Goal: Book appointment/travel/reservation

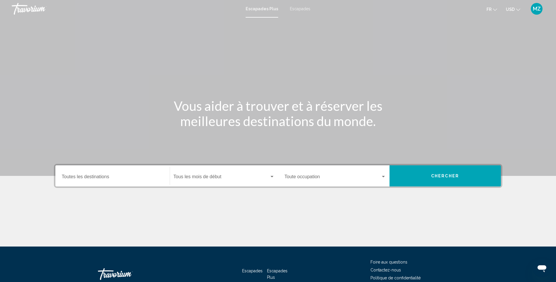
click at [511, 6] on button "USD USD ($) MXN (Mex$) CAD (Can$) GBP (£) EUR (€) AUD (A$) NZD (NZ$) CNY (CN¥)" at bounding box center [513, 9] width 14 height 9
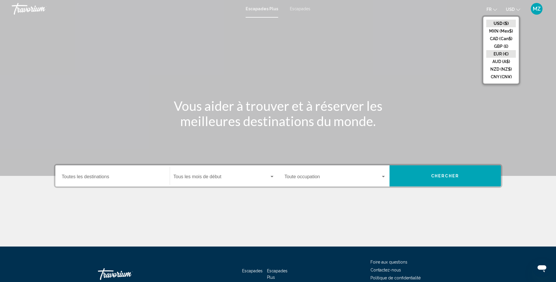
click at [503, 54] on button "EUR (€)" at bounding box center [501, 54] width 30 height 8
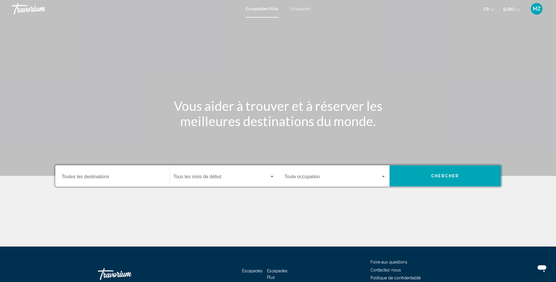
click at [129, 172] on div "Destination Toutes les destinations" at bounding box center [112, 176] width 101 height 18
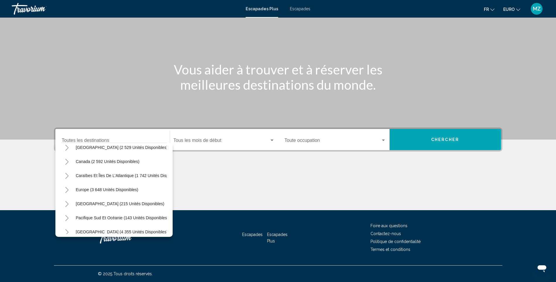
scroll to position [37, 0]
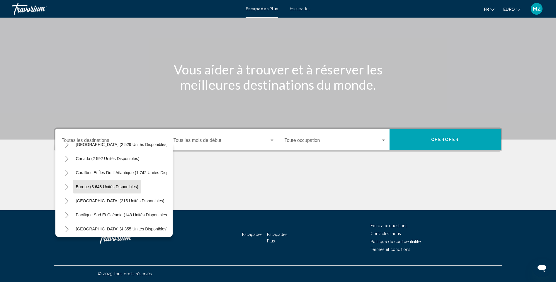
click at [120, 189] on button "Europe (3 648 unités disponibles)" at bounding box center [107, 186] width 68 height 13
type input "**********"
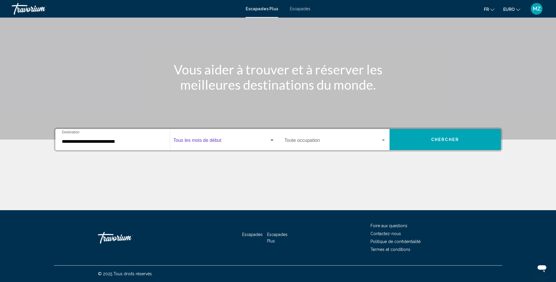
click at [215, 142] on span "Widget de recherche" at bounding box center [222, 141] width 96 height 5
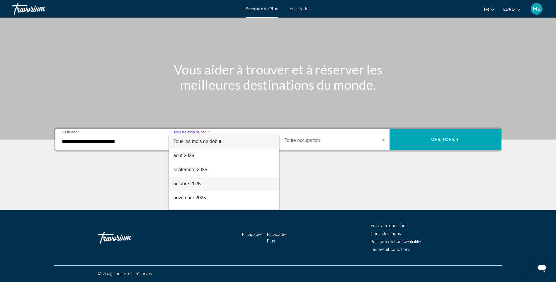
click at [187, 180] on span "octobre 2025" at bounding box center [224, 184] width 101 height 14
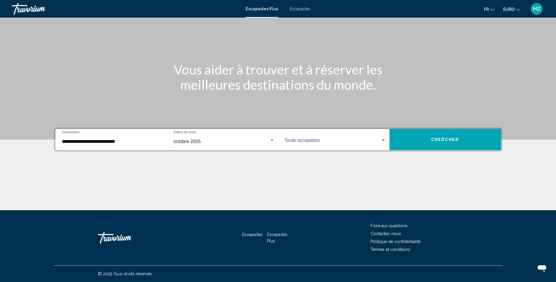
click at [343, 143] on span "Widget de recherche" at bounding box center [333, 141] width 96 height 5
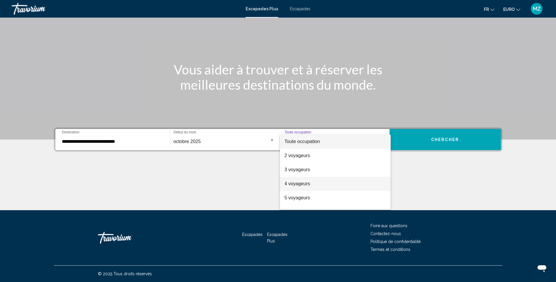
click at [296, 181] on font "4 voyageurs" at bounding box center [298, 183] width 26 height 5
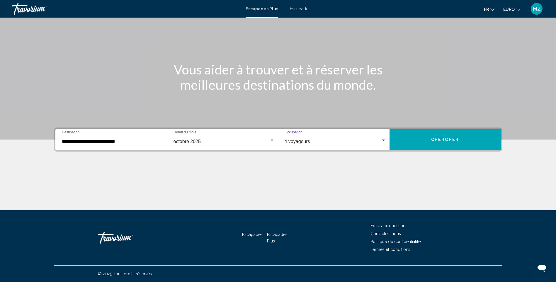
click at [436, 140] on span "Chercher" at bounding box center [445, 140] width 28 height 5
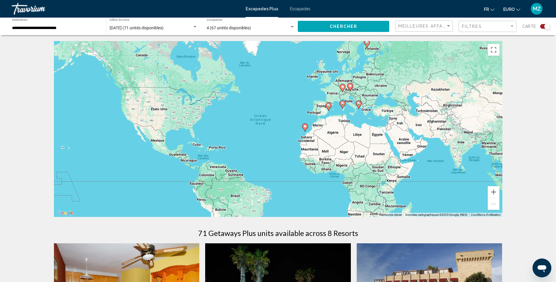
click at [343, 105] on icon "Contenu principal" at bounding box center [342, 105] width 5 height 8
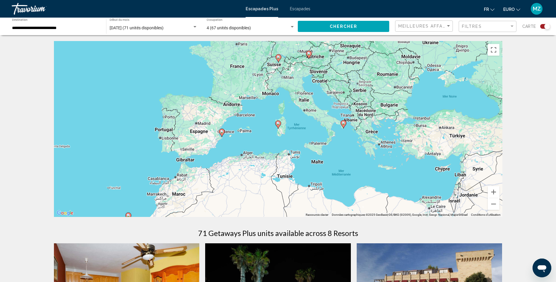
click at [221, 132] on image "Contenu principal" at bounding box center [222, 132] width 4 height 4
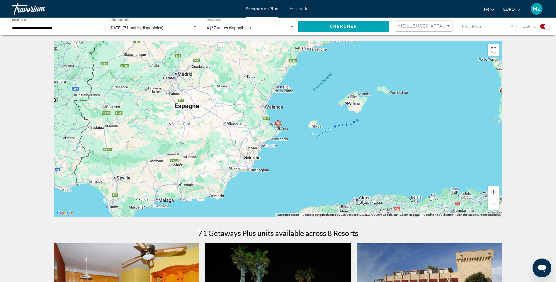
click at [278, 123] on image "Contenu principal" at bounding box center [278, 124] width 4 height 4
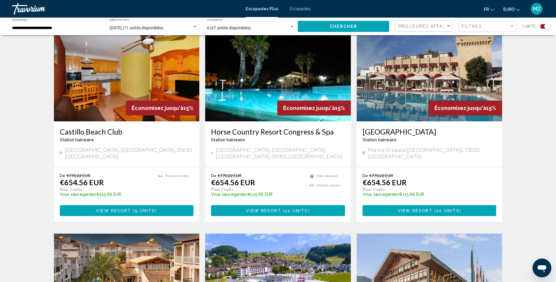
drag, startPoint x: 540, startPoint y: 151, endPoint x: 529, endPoint y: 190, distance: 41.1
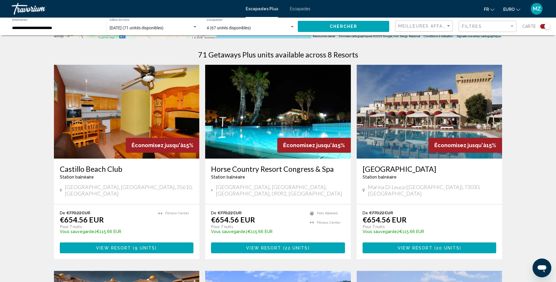
drag, startPoint x: 529, startPoint y: 190, endPoint x: 525, endPoint y: 173, distance: 16.9
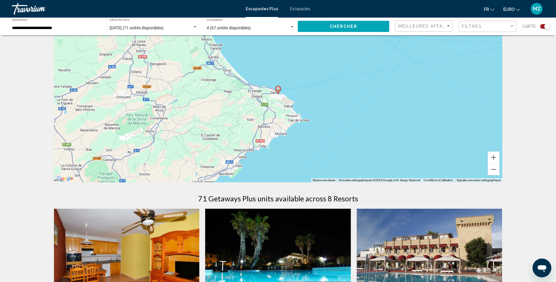
scroll to position [5, 0]
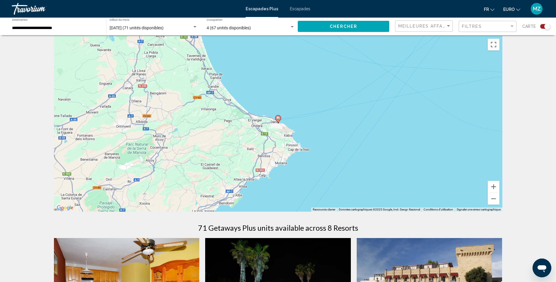
drag, startPoint x: 525, startPoint y: 173, endPoint x: 522, endPoint y: 146, distance: 27.4
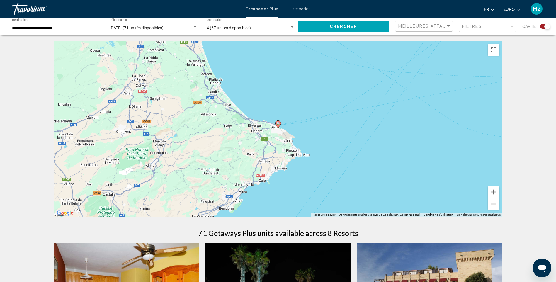
drag, startPoint x: 520, startPoint y: 146, endPoint x: 524, endPoint y: 133, distance: 14.3
click at [495, 202] on button "Zoom arrière" at bounding box center [494, 204] width 12 height 12
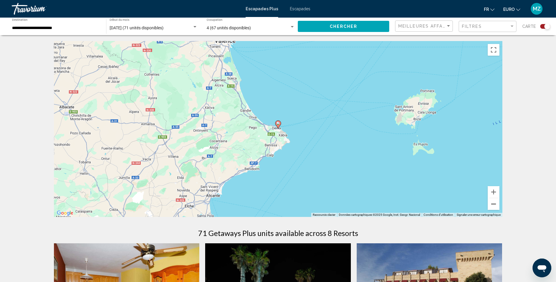
click at [495, 202] on button "Zoom arrière" at bounding box center [494, 204] width 12 height 12
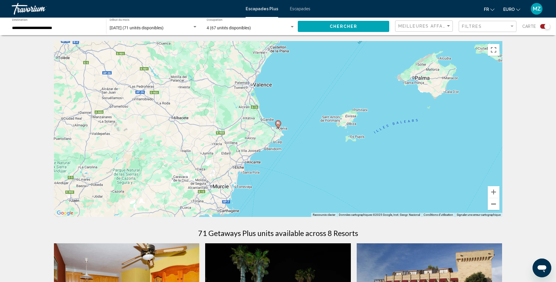
click at [495, 202] on button "Zoom arrière" at bounding box center [494, 204] width 12 height 12
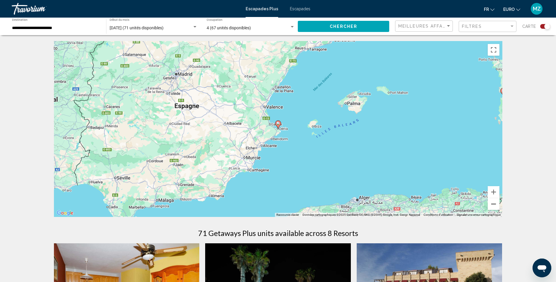
click at [495, 202] on button "Zoom arrière" at bounding box center [494, 204] width 12 height 12
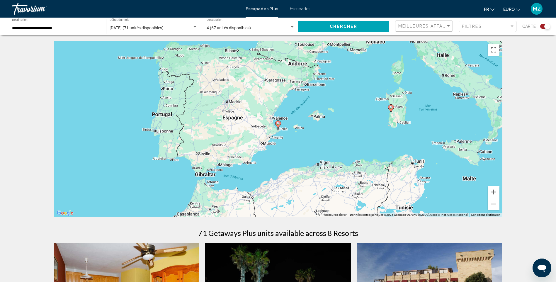
click at [390, 106] on image "Contenu principal" at bounding box center [391, 108] width 4 height 4
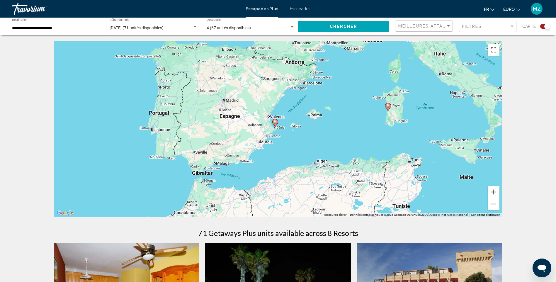
click at [388, 106] on image "Contenu principal" at bounding box center [388, 106] width 4 height 4
type input "**********"
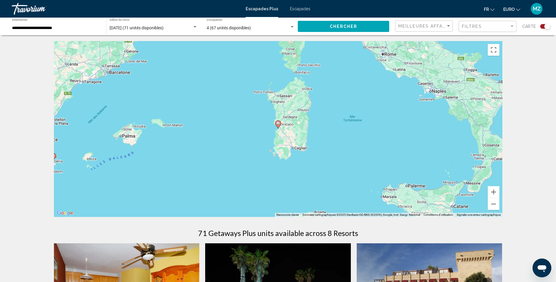
click at [277, 123] on image "Contenu principal" at bounding box center [278, 124] width 4 height 4
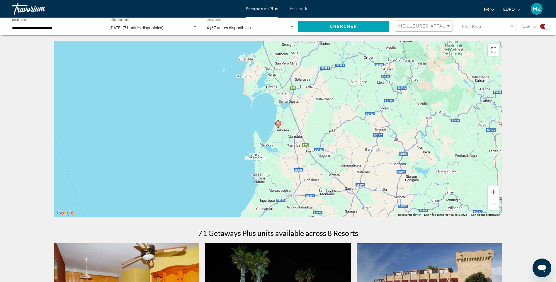
click at [277, 121] on icon "Contenu principal" at bounding box center [277, 125] width 5 height 8
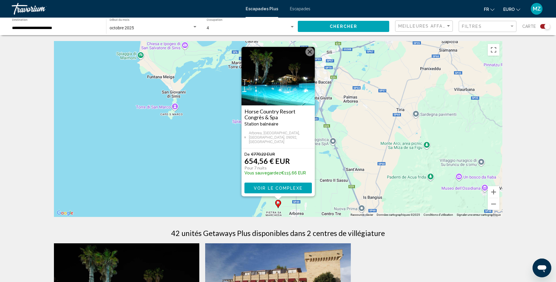
click at [269, 186] on span "Voir le complexe" at bounding box center [278, 188] width 49 height 5
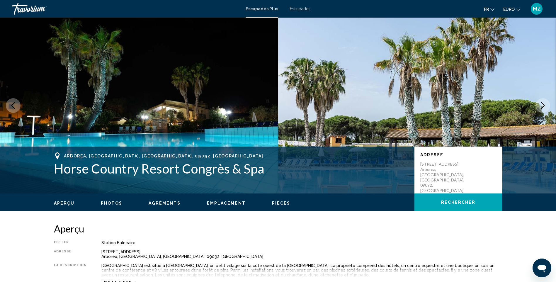
click at [542, 102] on icon "Image suivante" at bounding box center [542, 105] width 7 height 7
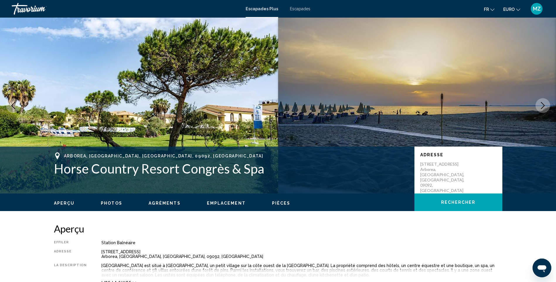
click at [542, 102] on icon "Image suivante" at bounding box center [543, 105] width 4 height 7
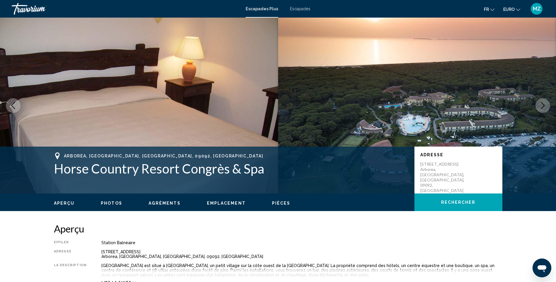
click at [542, 102] on icon "Image suivante" at bounding box center [543, 105] width 4 height 7
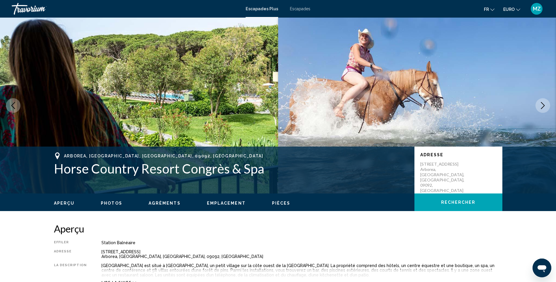
click at [542, 102] on icon "Image suivante" at bounding box center [543, 105] width 4 height 7
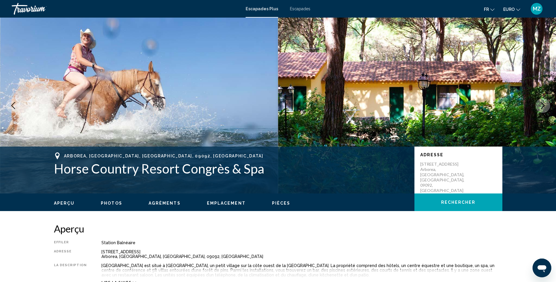
click at [542, 102] on icon "Image suivante" at bounding box center [543, 105] width 4 height 7
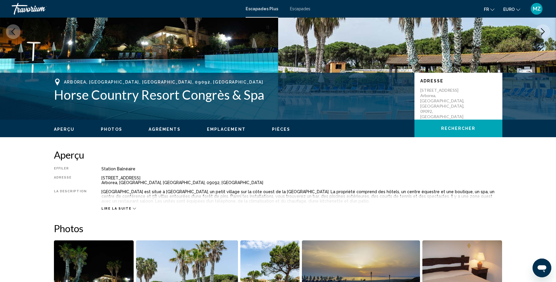
drag, startPoint x: 312, startPoint y: 226, endPoint x: 309, endPoint y: 245, distance: 19.6
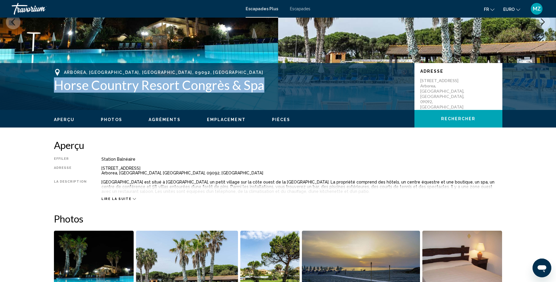
drag, startPoint x: 53, startPoint y: 84, endPoint x: 262, endPoint y: 92, distance: 208.9
click at [262, 92] on div "Arborea, Sardaigne, OR, 09092, ITA Horse Country Resort Congrès & Spa Adresse S…" at bounding box center [278, 86] width 472 height 35
drag, startPoint x: 262, startPoint y: 92, endPoint x: 259, endPoint y: 89, distance: 3.9
copy h1 "Horse Country Resort Congrès & Spa"
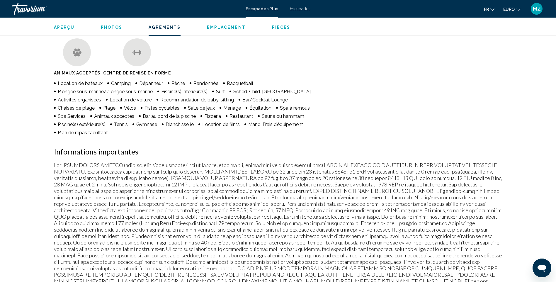
drag, startPoint x: 303, startPoint y: 164, endPoint x: 287, endPoint y: 198, distance: 37.1
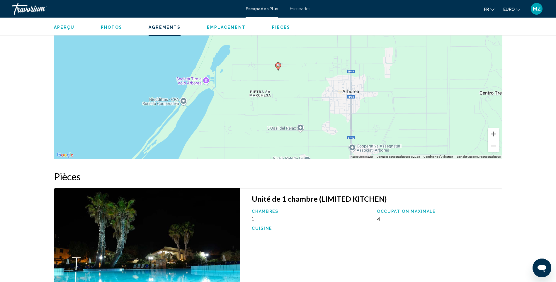
drag, startPoint x: 260, startPoint y: 129, endPoint x: 272, endPoint y: 183, distance: 55.8
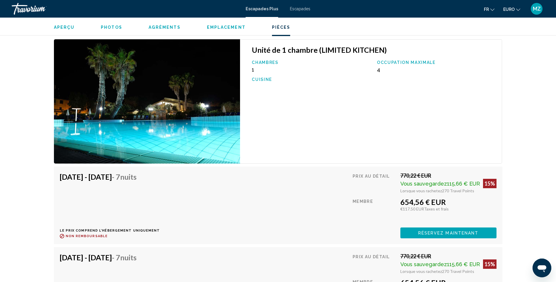
drag, startPoint x: 286, startPoint y: 192, endPoint x: 286, endPoint y: 197, distance: 5.0
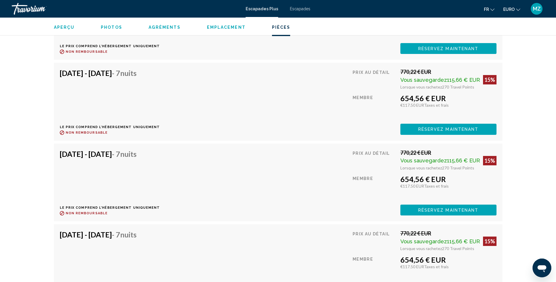
drag, startPoint x: 283, startPoint y: 175, endPoint x: 283, endPoint y: 188, distance: 12.9
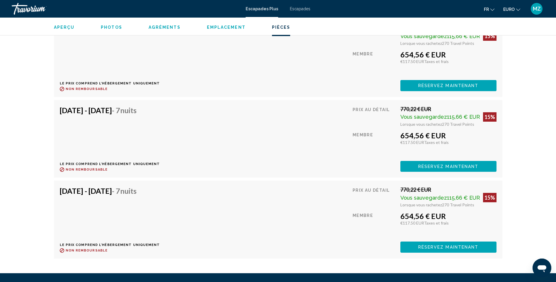
drag, startPoint x: 266, startPoint y: 171, endPoint x: 265, endPoint y: 175, distance: 3.6
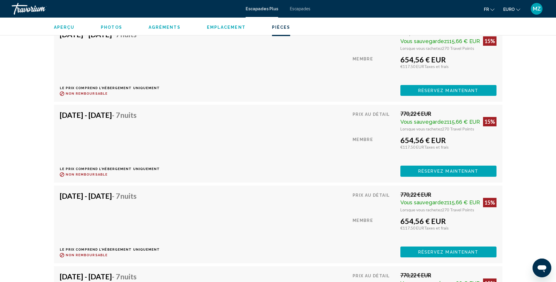
scroll to position [875, 0]
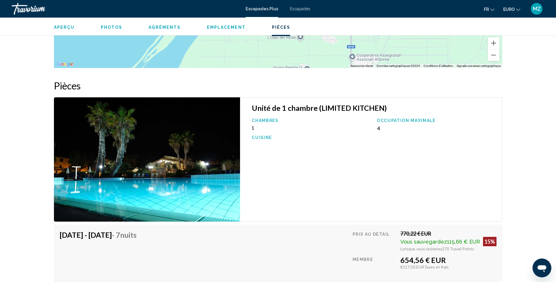
drag, startPoint x: 24, startPoint y: 168, endPoint x: 38, endPoint y: 119, distance: 50.8
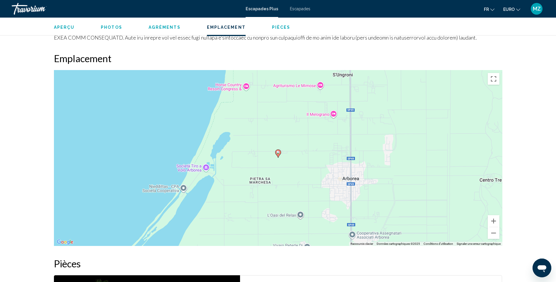
drag, startPoint x: 304, startPoint y: 202, endPoint x: 311, endPoint y: 170, distance: 32.7
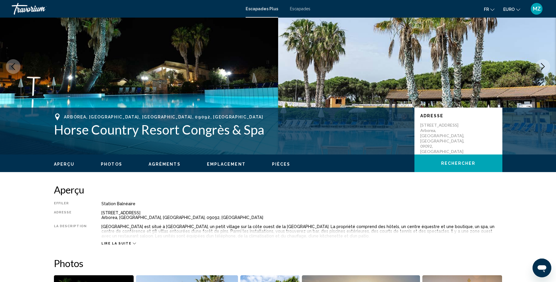
drag, startPoint x: 108, startPoint y: 80, endPoint x: 121, endPoint y: 58, distance: 25.6
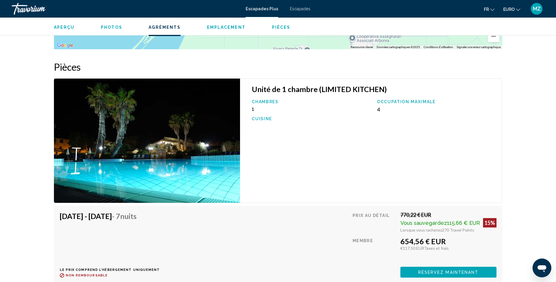
drag, startPoint x: 20, startPoint y: 204, endPoint x: 45, endPoint y: 262, distance: 63.3
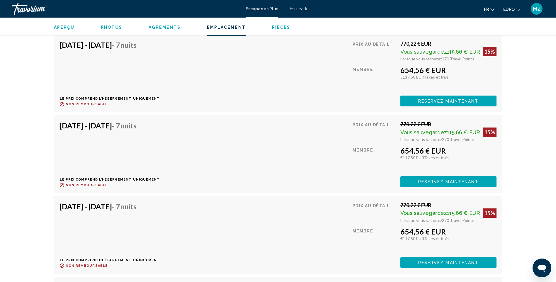
scroll to position [1124, 0]
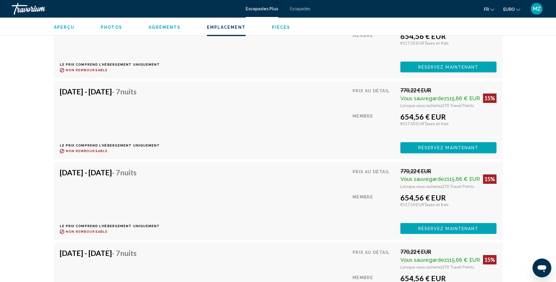
drag, startPoint x: 15, startPoint y: 226, endPoint x: 11, endPoint y: 246, distance: 20.4
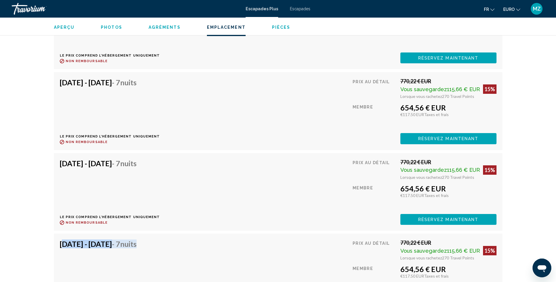
drag, startPoint x: 55, startPoint y: 247, endPoint x: 175, endPoint y: 255, distance: 119.9
click at [175, 255] on div "25 oct. 2025 - 1 nov. 2025 - 7 nuits Le prix comprend l’hébergement uniquement …" at bounding box center [278, 273] width 449 height 78
drag, startPoint x: 400, startPoint y: 268, endPoint x: 449, endPoint y: 276, distance: 49.6
click at [449, 276] on div "Prix au détail 770,22 € EUR Vous sauvegardez 115,66 € EUR 15% Lorsque vous rach…" at bounding box center [425, 273] width 144 height 66
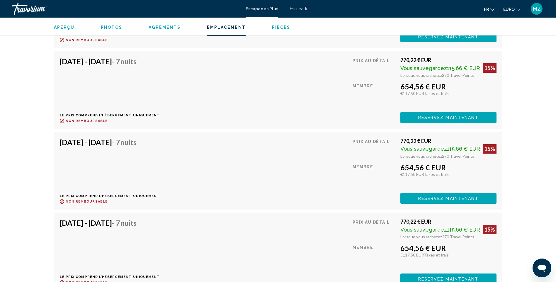
scroll to position [1157, 0]
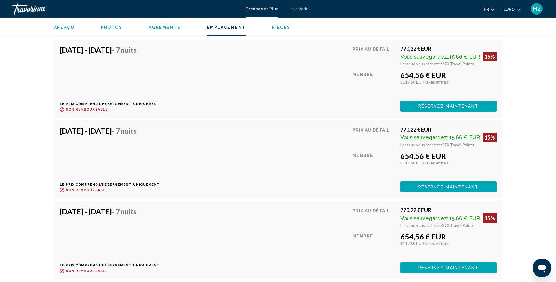
drag, startPoint x: 527, startPoint y: 208, endPoint x: 527, endPoint y: 222, distance: 13.8
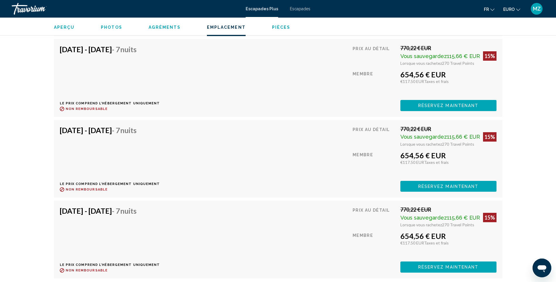
drag, startPoint x: 62, startPoint y: 270, endPoint x: 163, endPoint y: 276, distance: 100.8
click at [159, 277] on div "25 oct. 2025 - 1 nov. 2025 - 7 nuits Le prix comprend l’hébergement uniquement …" at bounding box center [278, 240] width 449 height 78
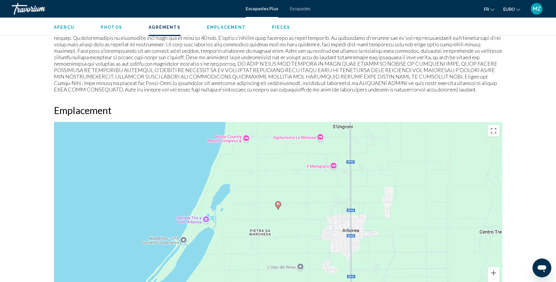
drag, startPoint x: 537, startPoint y: 173, endPoint x: 527, endPoint y: 109, distance: 65.3
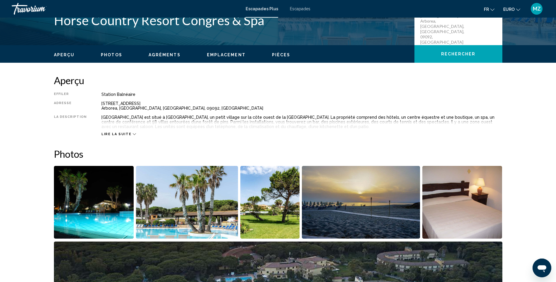
drag, startPoint x: 531, startPoint y: 164, endPoint x: 527, endPoint y: 130, distance: 34.3
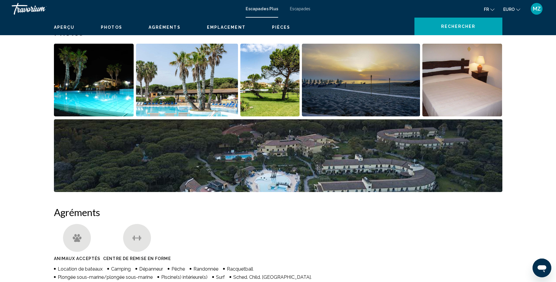
drag, startPoint x: 536, startPoint y: 174, endPoint x: 526, endPoint y: 213, distance: 40.4
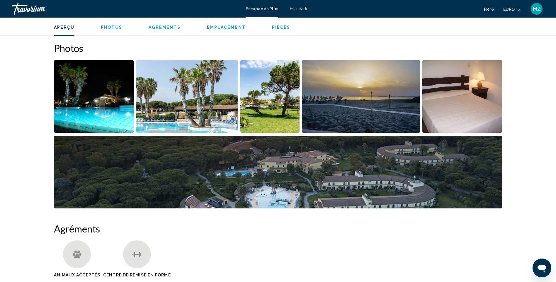
scroll to position [0, 0]
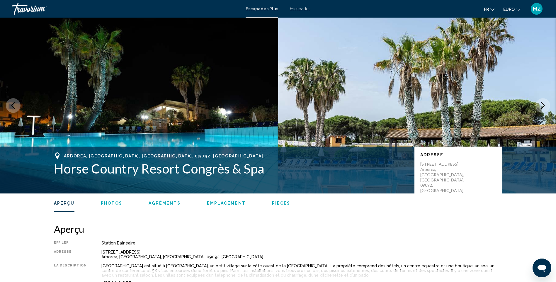
drag, startPoint x: 7, startPoint y: 185, endPoint x: 34, endPoint y: 118, distance: 71.6
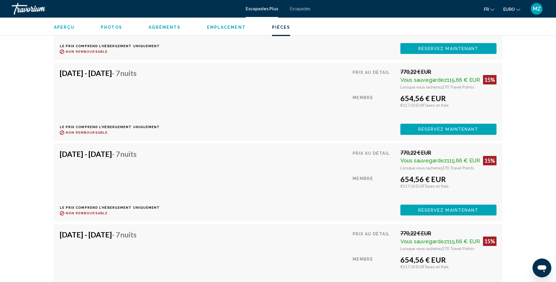
drag, startPoint x: 52, startPoint y: 246, endPoint x: 52, endPoint y: 279, distance: 33.1
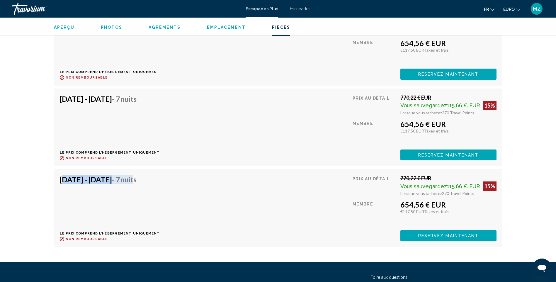
drag, startPoint x: 56, startPoint y: 180, endPoint x: 168, endPoint y: 195, distance: 112.5
click at [168, 195] on div "25 oct. 2025 - 1 nov. 2025 - 7 nuits Le prix comprend l’hébergement uniquement …" at bounding box center [278, 208] width 449 height 78
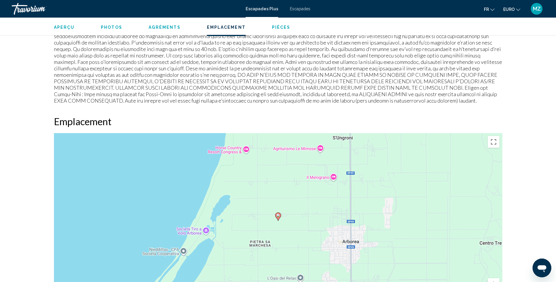
drag, startPoint x: 37, startPoint y: 126, endPoint x: 46, endPoint y: 85, distance: 41.9
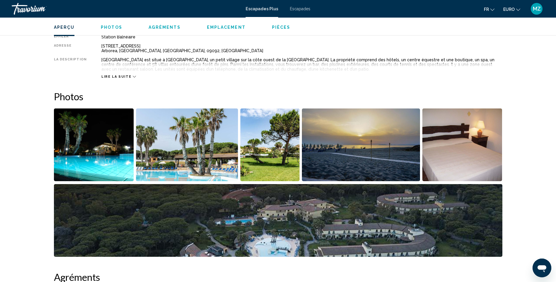
drag, startPoint x: 41, startPoint y: 96, endPoint x: 71, endPoint y: 51, distance: 53.3
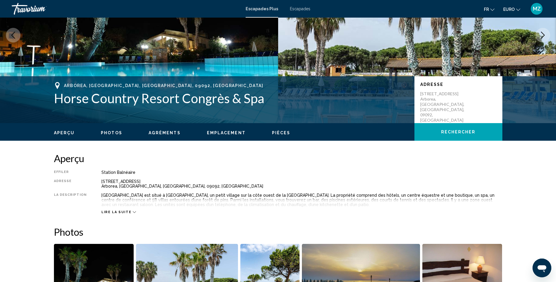
scroll to position [13, 0]
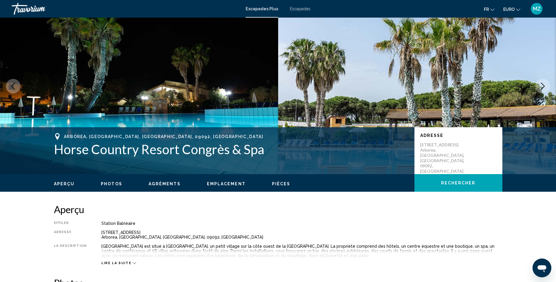
drag, startPoint x: 21, startPoint y: 121, endPoint x: 33, endPoint y: 92, distance: 30.8
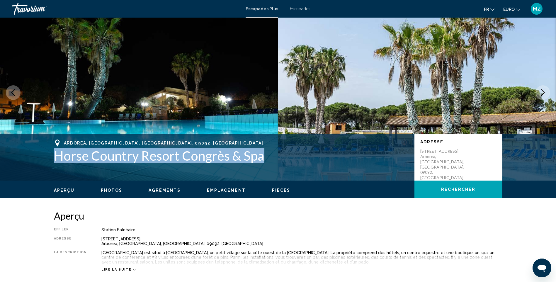
drag, startPoint x: 49, startPoint y: 156, endPoint x: 261, endPoint y: 157, distance: 212.3
click at [261, 157] on div "Arborea, Sardaigne, OR, 09092, ITA Horse Country Resort Congrès & Spa Adresse S…" at bounding box center [278, 157] width 472 height 35
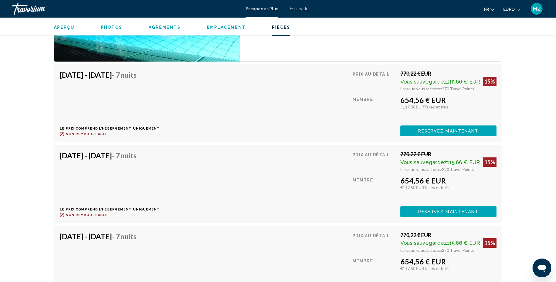
drag, startPoint x: 46, startPoint y: 229, endPoint x: 41, endPoint y: 255, distance: 26.5
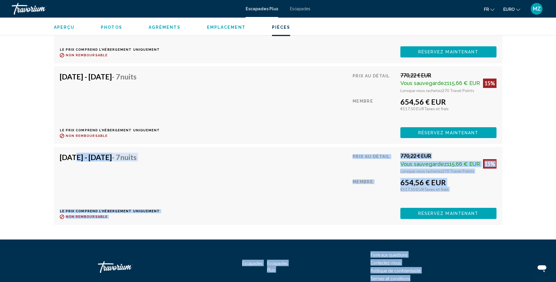
scroll to position [1240, 0]
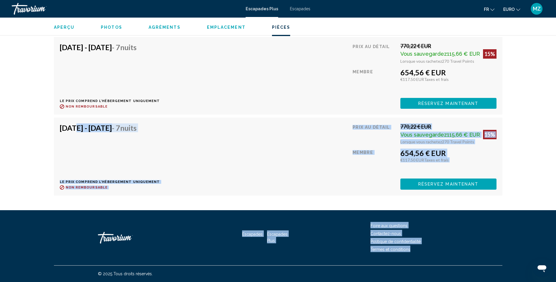
drag, startPoint x: 72, startPoint y: 246, endPoint x: 38, endPoint y: 289, distance: 54.5
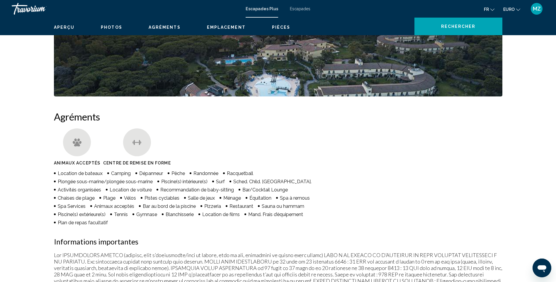
scroll to position [0, 0]
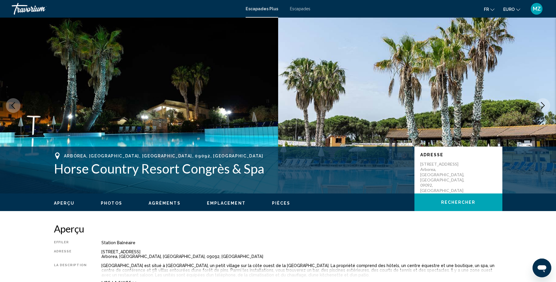
drag, startPoint x: 34, startPoint y: 101, endPoint x: 46, endPoint y: 68, distance: 35.3
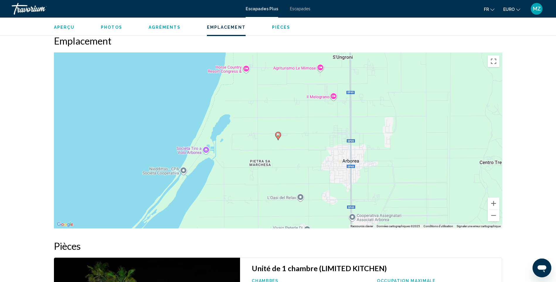
scroll to position [787, 0]
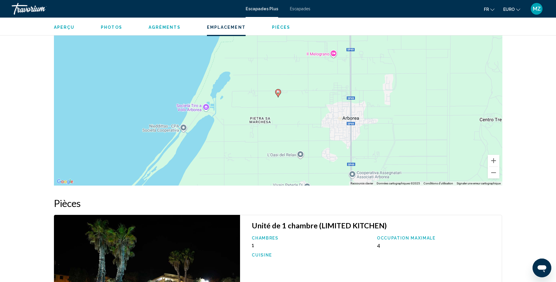
drag, startPoint x: 28, startPoint y: 226, endPoint x: 31, endPoint y: 265, distance: 39.4
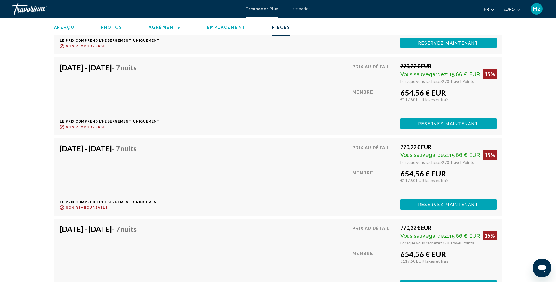
scroll to position [1163, 0]
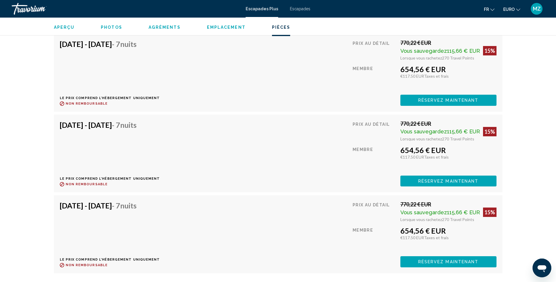
drag, startPoint x: 31, startPoint y: 251, endPoint x: 21, endPoint y: 276, distance: 26.5
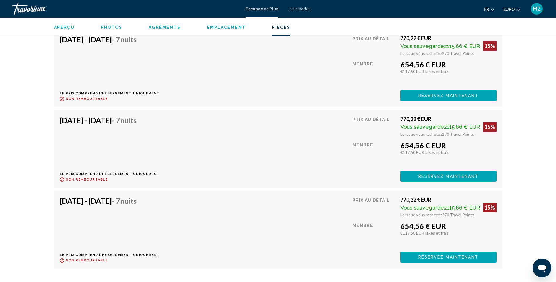
drag, startPoint x: 29, startPoint y: 213, endPoint x: 23, endPoint y: 226, distance: 14.4
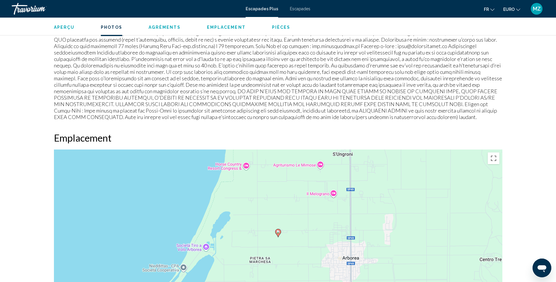
drag, startPoint x: 30, startPoint y: 145, endPoint x: 56, endPoint y: 61, distance: 88.6
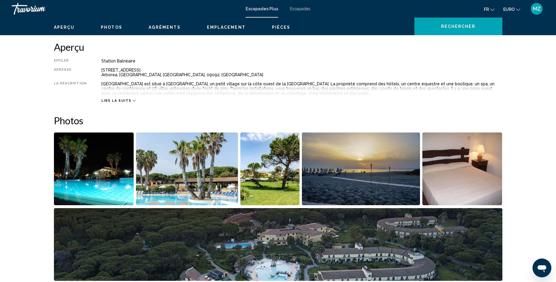
drag, startPoint x: 20, startPoint y: 122, endPoint x: 24, endPoint y: 90, distance: 31.9
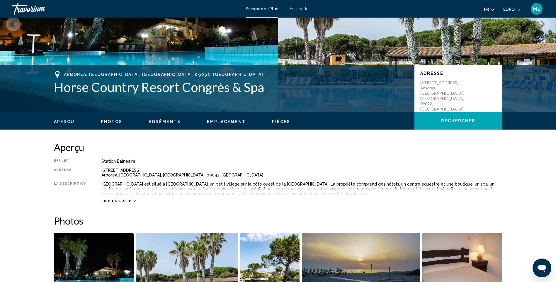
drag, startPoint x: 12, startPoint y: 111, endPoint x: 23, endPoint y: 78, distance: 34.4
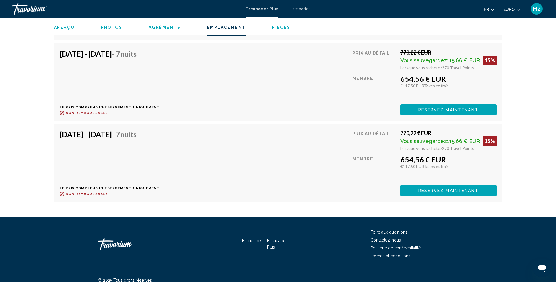
drag, startPoint x: 36, startPoint y: 167, endPoint x: 17, endPoint y: 241, distance: 76.6
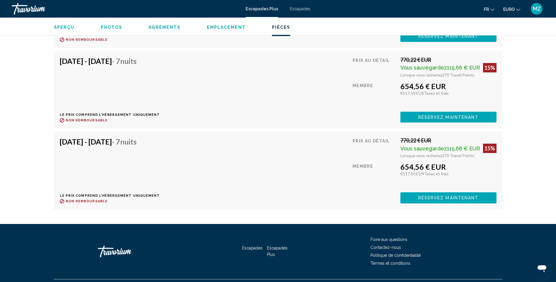
scroll to position [1133, 0]
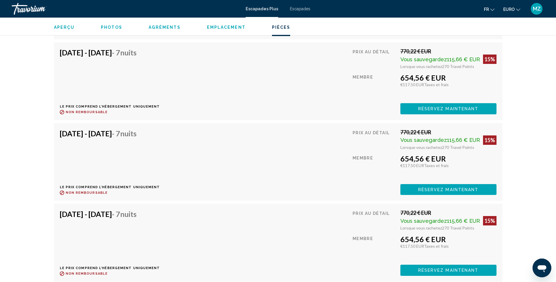
drag, startPoint x: 19, startPoint y: 185, endPoint x: 24, endPoint y: 147, distance: 37.9
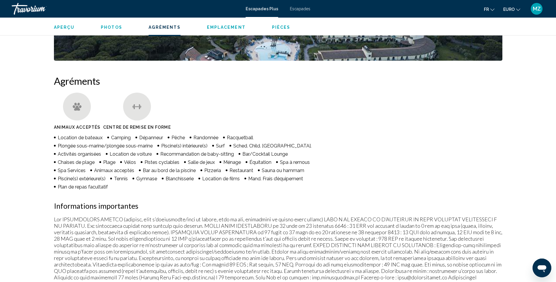
scroll to position [0, 0]
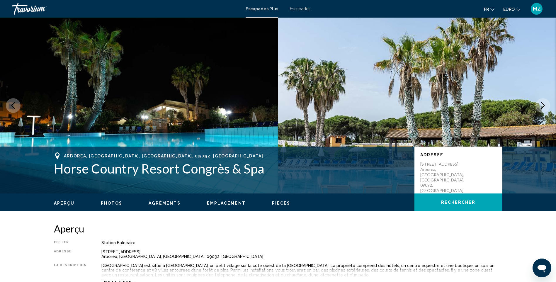
drag, startPoint x: 33, startPoint y: 130, endPoint x: 44, endPoint y: 87, distance: 44.5
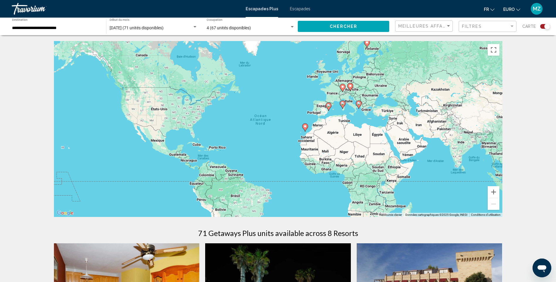
click at [370, 111] on div "Pour activer le glissement avec le clavier, appuyez sur Alt+Entrée. Une fois ce…" at bounding box center [278, 129] width 449 height 176
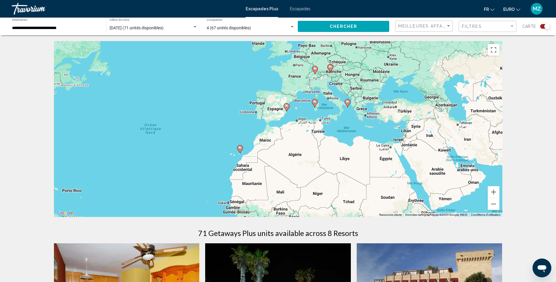
click at [240, 149] on image "Contenu principal" at bounding box center [240, 148] width 4 height 4
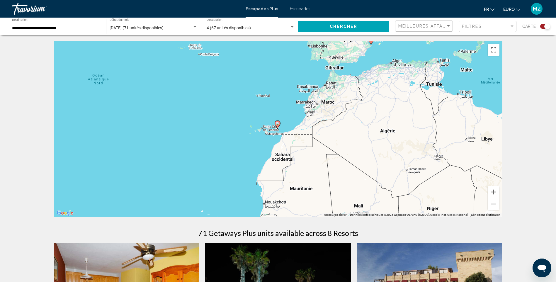
click at [276, 126] on gmp-advanced-marker "Contenu principal" at bounding box center [278, 124] width 6 height 9
click at [277, 123] on image "Contenu principal" at bounding box center [278, 124] width 4 height 4
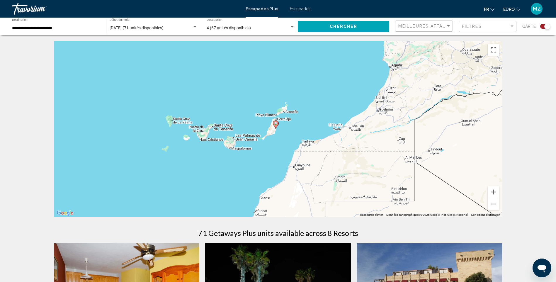
click at [277, 123] on image "Contenu principal" at bounding box center [276, 124] width 4 height 4
type input "**********"
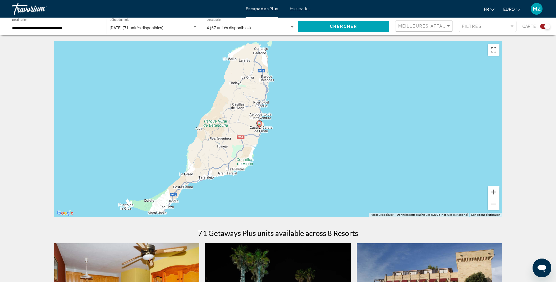
click at [259, 123] on image "Contenu principal" at bounding box center [260, 124] width 4 height 4
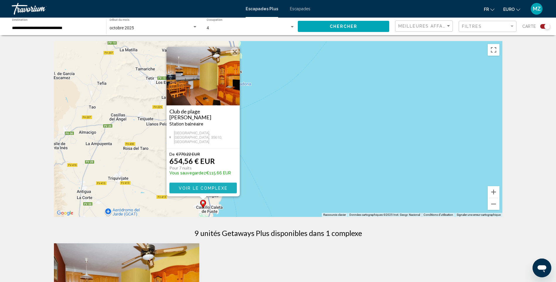
click at [198, 186] on span "Voir le complexe" at bounding box center [203, 188] width 49 height 5
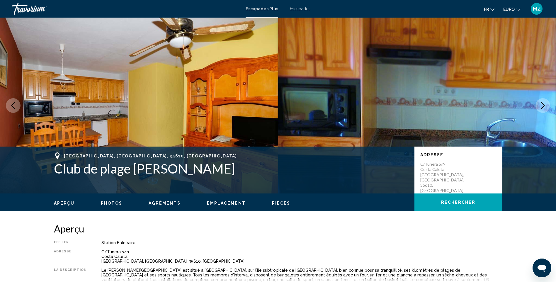
click at [543, 104] on icon "Image suivante" at bounding box center [543, 105] width 4 height 7
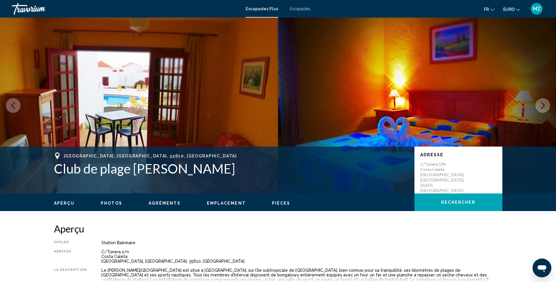
click at [543, 104] on icon "Image suivante" at bounding box center [543, 105] width 4 height 7
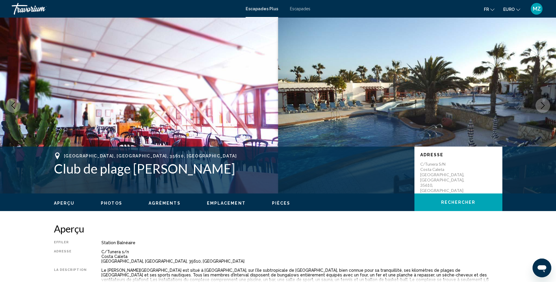
click at [543, 104] on icon "Image suivante" at bounding box center [543, 105] width 4 height 7
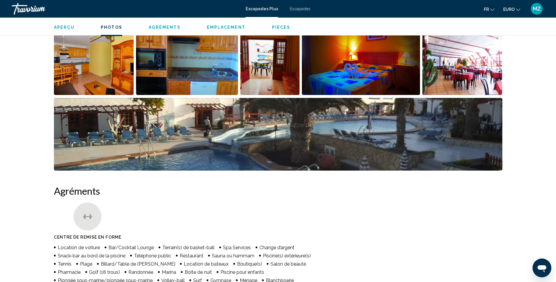
drag, startPoint x: 172, startPoint y: 229, endPoint x: 172, endPoint y: 247, distance: 18.5
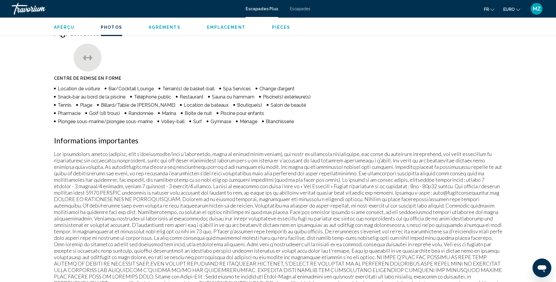
drag, startPoint x: 39, startPoint y: 132, endPoint x: 41, endPoint y: 174, distance: 42.0
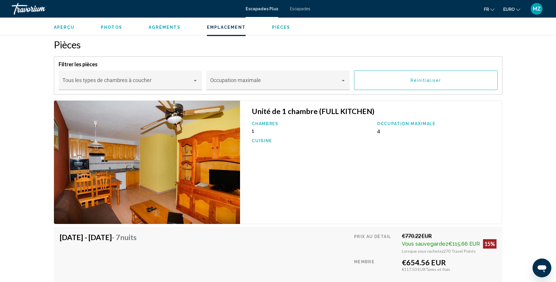
drag, startPoint x: 43, startPoint y: 139, endPoint x: 42, endPoint y: 167, distance: 28.2
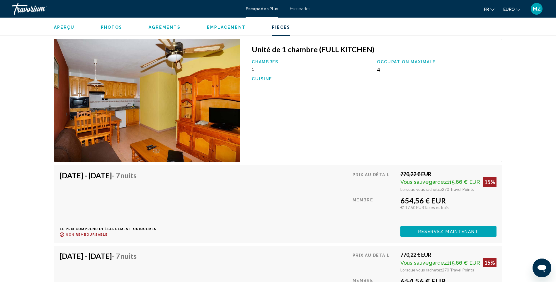
drag, startPoint x: 42, startPoint y: 141, endPoint x: 37, endPoint y: 157, distance: 17.4
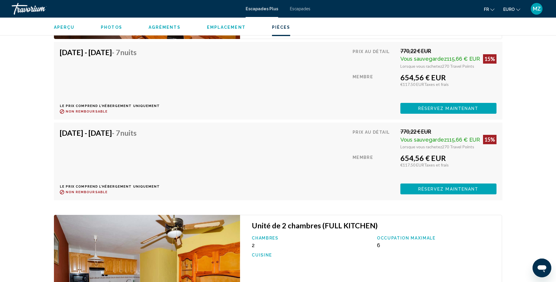
drag, startPoint x: 38, startPoint y: 163, endPoint x: 37, endPoint y: 174, distance: 10.9
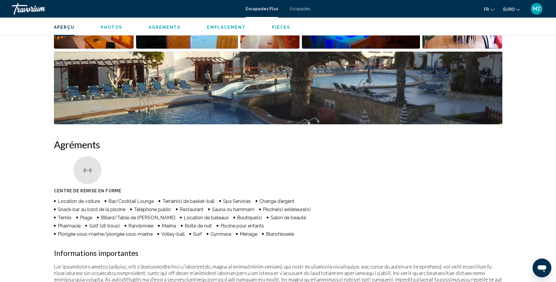
scroll to position [0, 0]
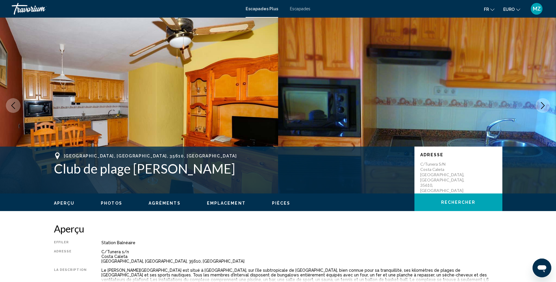
drag, startPoint x: 523, startPoint y: 144, endPoint x: 537, endPoint y: 82, distance: 63.3
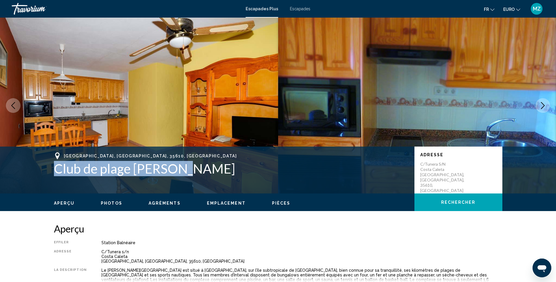
drag, startPoint x: 52, startPoint y: 171, endPoint x: 175, endPoint y: 172, distance: 123.1
click at [175, 172] on div "Antigua, Fuerteventura, 35610, ESP Club de plage Castillo Adresse C/Tunera s/n …" at bounding box center [278, 169] width 472 height 35
copy h1 "Club de plage Castillo"
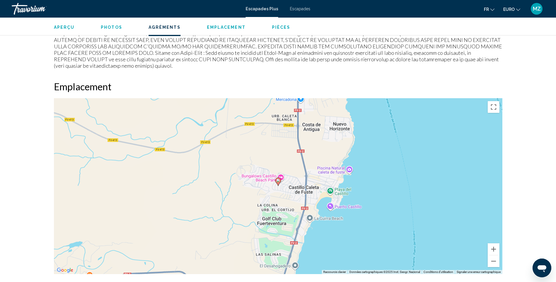
drag, startPoint x: 60, startPoint y: 220, endPoint x: 59, endPoint y: 251, distance: 30.5
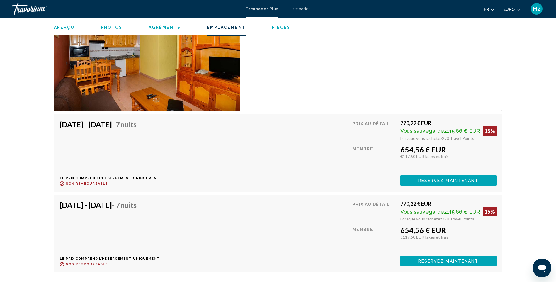
drag, startPoint x: 40, startPoint y: 225, endPoint x: 43, endPoint y: 235, distance: 11.1
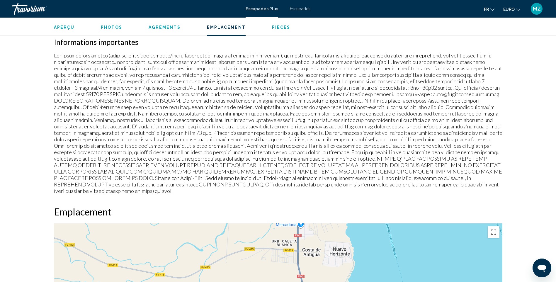
drag, startPoint x: 35, startPoint y: 172, endPoint x: 36, endPoint y: 108, distance: 63.9
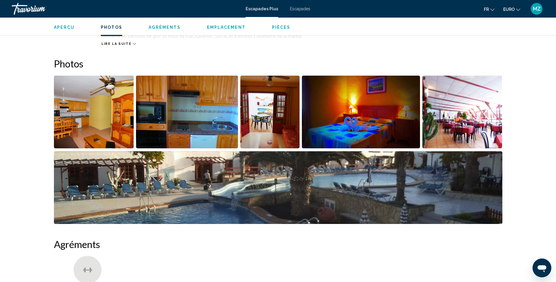
scroll to position [48, 0]
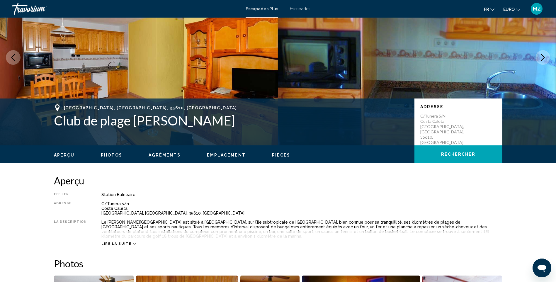
drag, startPoint x: 18, startPoint y: 193, endPoint x: 40, endPoint y: 120, distance: 75.9
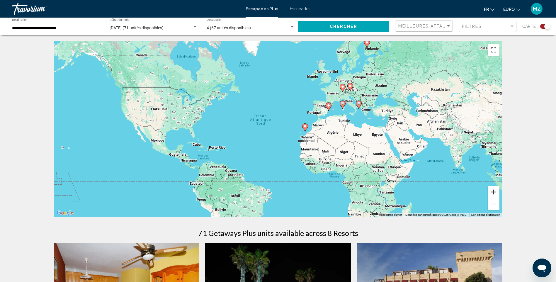
click at [494, 190] on button "Zoom avant" at bounding box center [494, 192] width 12 height 12
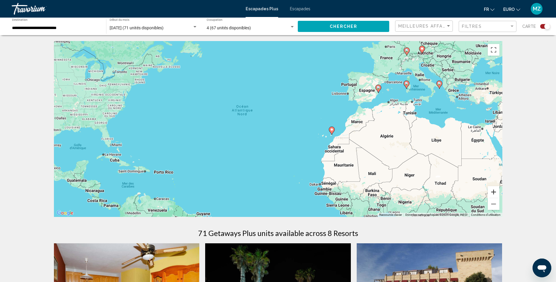
click at [494, 190] on button "Zoom avant" at bounding box center [494, 192] width 12 height 12
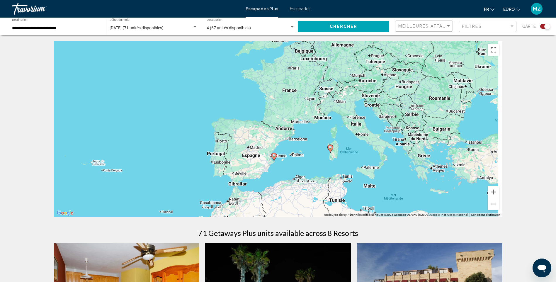
drag, startPoint x: 466, startPoint y: 91, endPoint x: 252, endPoint y: 196, distance: 238.0
click at [252, 196] on div "Pour activer le glissement avec le clavier, appuyez sur Alt+Entrée. Une fois ce…" at bounding box center [278, 129] width 449 height 176
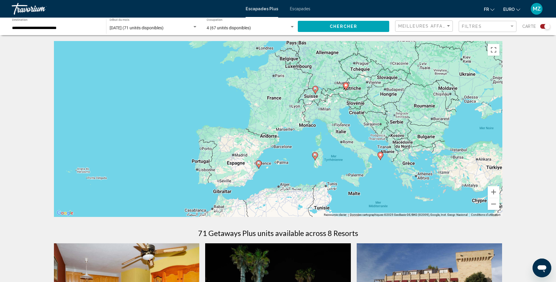
drag, startPoint x: 301, startPoint y: 135, endPoint x: 285, endPoint y: 142, distance: 17.9
click at [285, 142] on div "Pour activer le glissement avec le clavier, appuyez sur Alt+Entrée. Une fois ce…" at bounding box center [278, 129] width 449 height 176
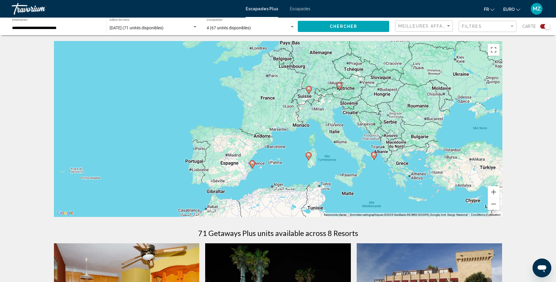
click at [376, 155] on g "Contenu principal" at bounding box center [374, 156] width 6 height 8
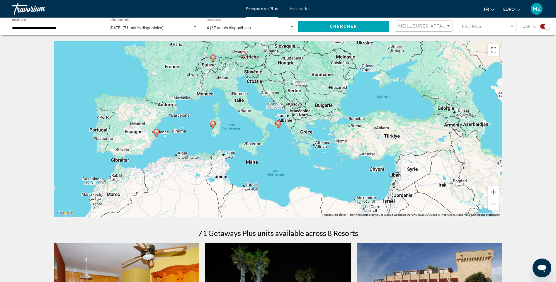
click at [279, 126] on icon "Contenu principal" at bounding box center [277, 125] width 5 height 8
type input "**********"
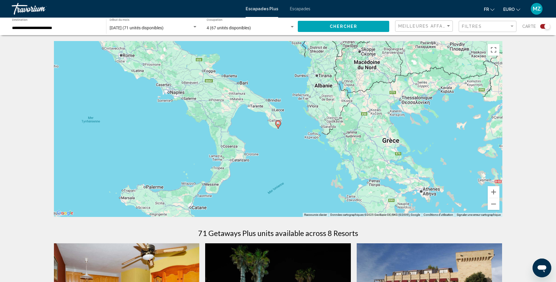
click at [278, 125] on image "Contenu principal" at bounding box center [278, 124] width 4 height 4
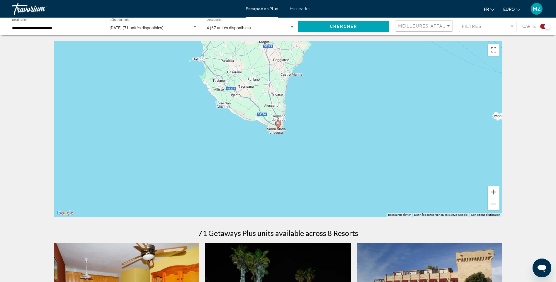
click at [278, 125] on image "Contenu principal" at bounding box center [278, 124] width 4 height 4
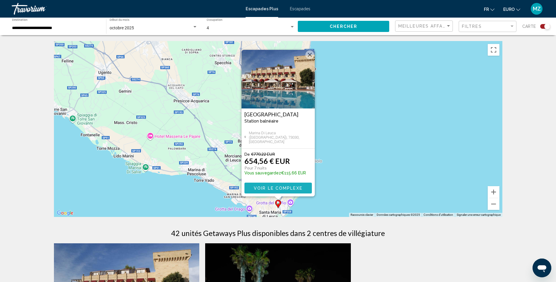
click at [271, 183] on button "Voir le complexe" at bounding box center [278, 188] width 67 height 11
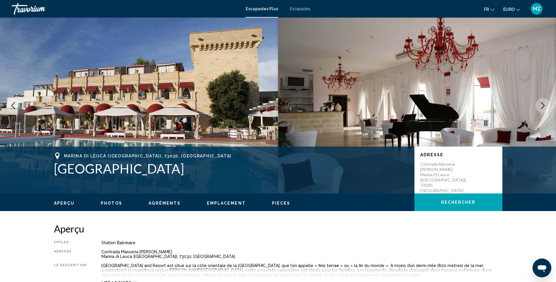
drag, startPoint x: 55, startPoint y: 172, endPoint x: 206, endPoint y: 176, distance: 151.9
click at [206, 176] on h1 "Messapia Hotel and Resort" at bounding box center [231, 168] width 355 height 15
drag, startPoint x: 206, startPoint y: 176, endPoint x: 201, endPoint y: 172, distance: 7.1
copy h1 "Messapia Hotel and Resort"
click at [162, 85] on img "Contenu principal" at bounding box center [139, 106] width 278 height 176
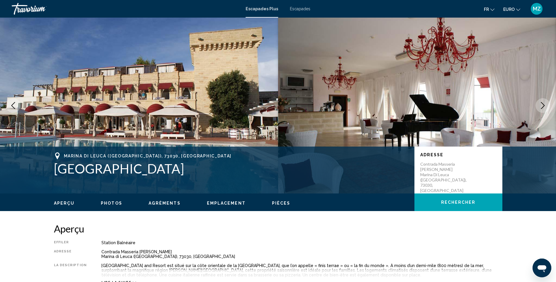
click at [548, 105] on button "Image suivante" at bounding box center [543, 105] width 15 height 15
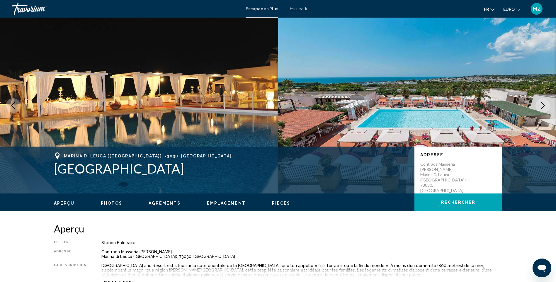
click at [548, 105] on button "Image suivante" at bounding box center [543, 105] width 15 height 15
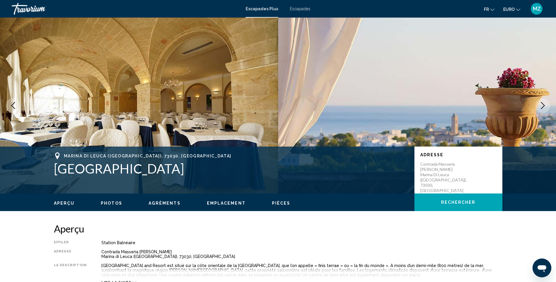
click at [548, 105] on button "Image suivante" at bounding box center [543, 105] width 15 height 15
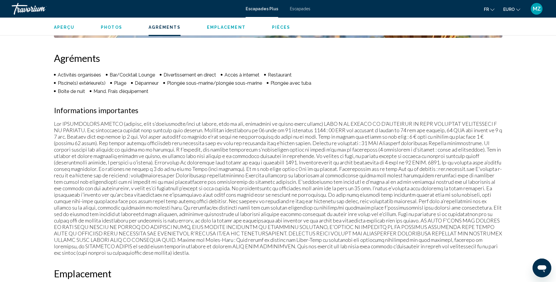
drag, startPoint x: 467, startPoint y: 253, endPoint x: 462, endPoint y: 261, distance: 9.4
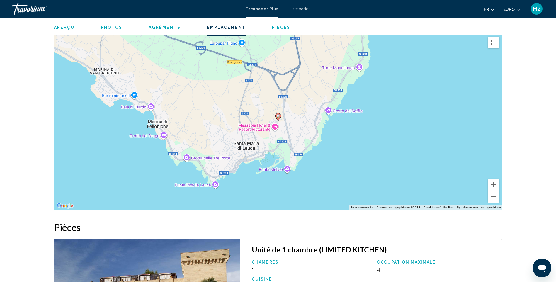
drag, startPoint x: 132, startPoint y: 118, endPoint x: 127, endPoint y: 156, distance: 38.2
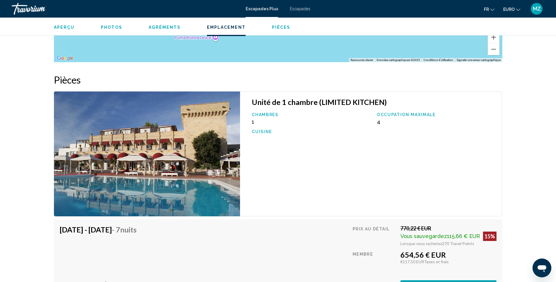
drag, startPoint x: 24, startPoint y: 99, endPoint x: 23, endPoint y: 118, distance: 19.4
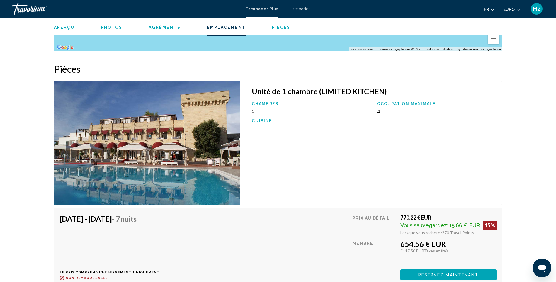
drag, startPoint x: 18, startPoint y: 118, endPoint x: 27, endPoint y: 86, distance: 33.5
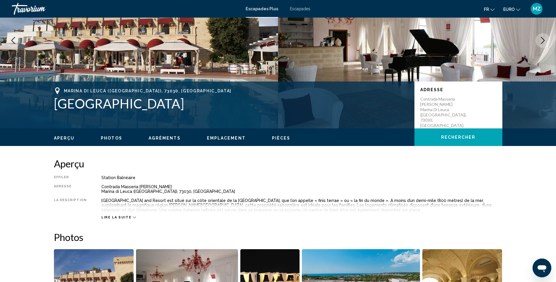
scroll to position [6, 0]
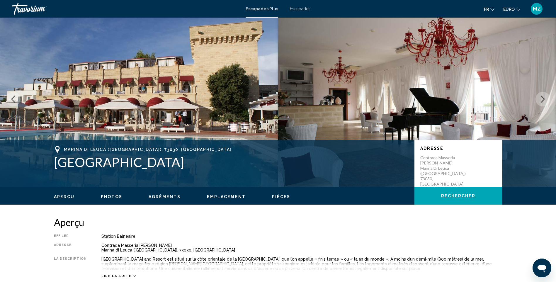
drag, startPoint x: 20, startPoint y: 95, endPoint x: 39, endPoint y: 52, distance: 47.7
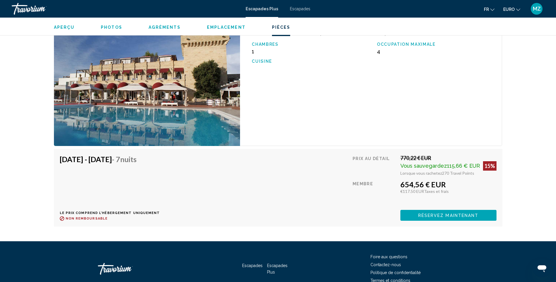
scroll to position [919, 0]
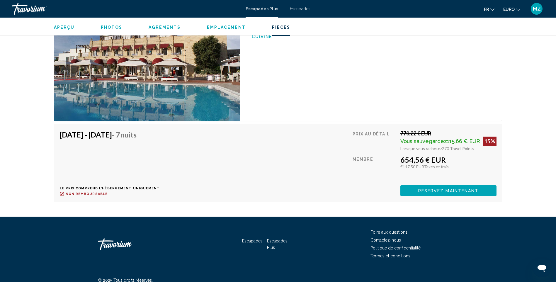
drag, startPoint x: 81, startPoint y: 233, endPoint x: 87, endPoint y: 251, distance: 19.1
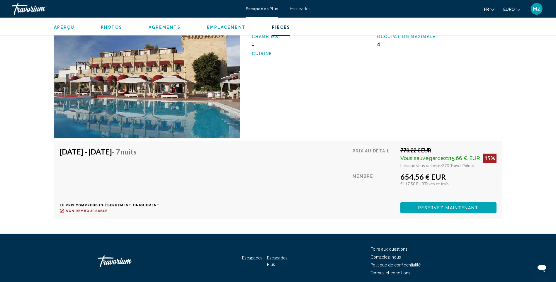
scroll to position [888, 0]
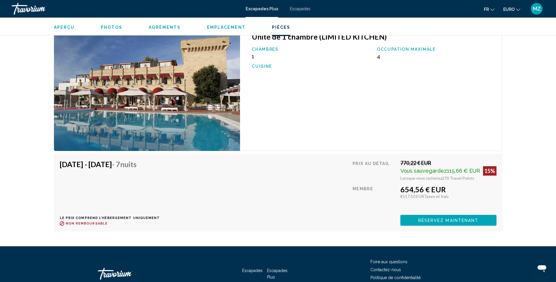
drag, startPoint x: 348, startPoint y: 180, endPoint x: 360, endPoint y: 161, distance: 22.8
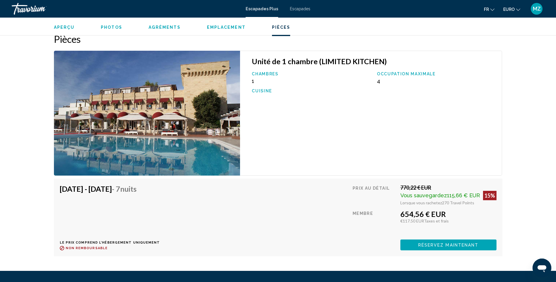
drag, startPoint x: 289, startPoint y: 95, endPoint x: 295, endPoint y: 77, distance: 18.9
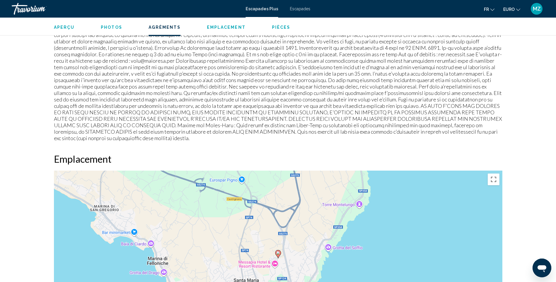
drag, startPoint x: 337, startPoint y: 130, endPoint x: 336, endPoint y: 92, distance: 37.8
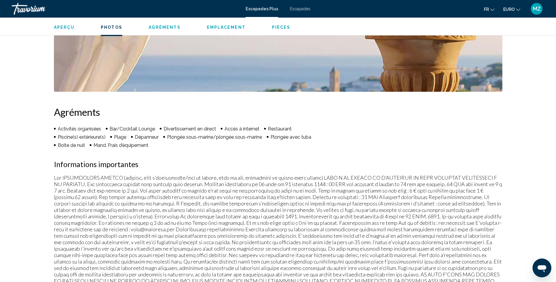
scroll to position [37, 0]
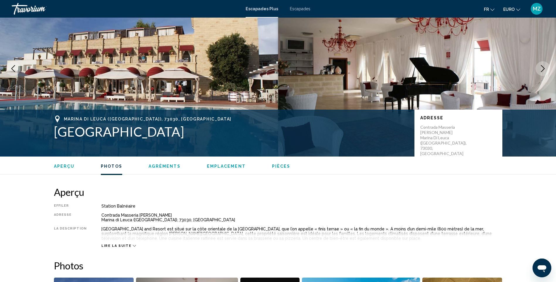
drag, startPoint x: 340, startPoint y: 108, endPoint x: 20, endPoint y: -22, distance: 345.2
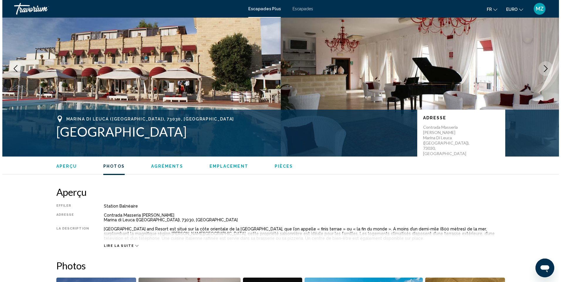
scroll to position [0, 0]
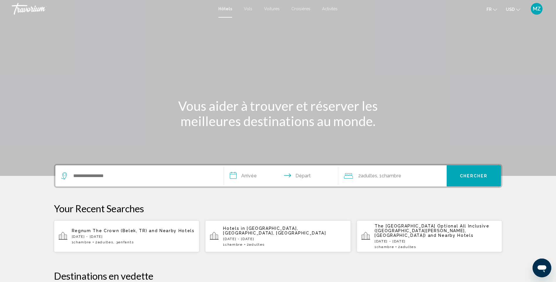
click at [518, 10] on icon "Change currency" at bounding box center [518, 10] width 4 height 4
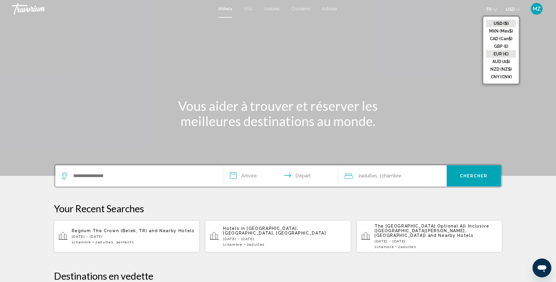
click at [498, 55] on button "EUR (€)" at bounding box center [501, 54] width 30 height 8
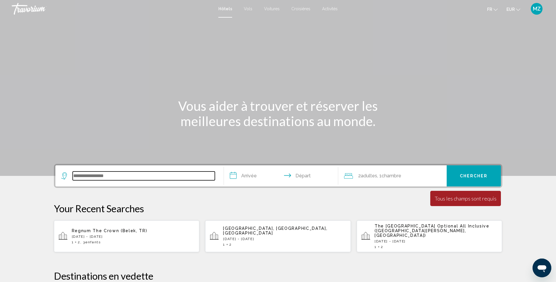
click at [116, 175] on input "Search widget" at bounding box center [144, 176] width 142 height 9
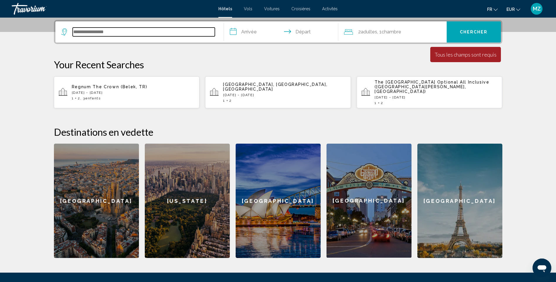
scroll to position [145, 0]
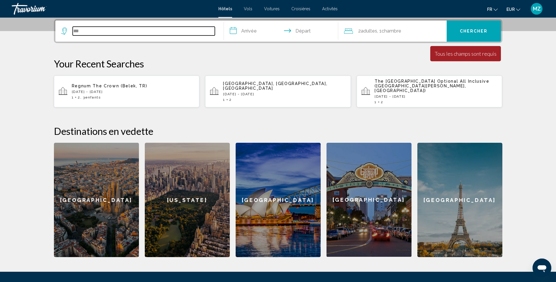
drag, startPoint x: 141, startPoint y: 34, endPoint x: 17, endPoint y: 28, distance: 124.4
click at [17, 28] on section "**********" at bounding box center [278, 56] width 556 height 402
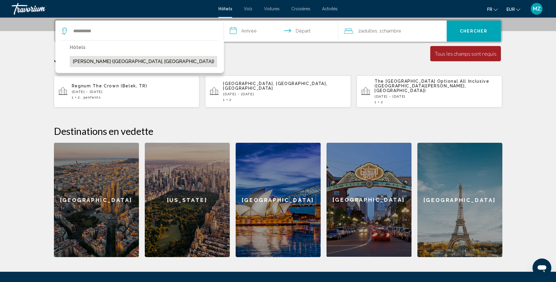
click at [78, 61] on button "[PERSON_NAME] ([GEOGRAPHIC_DATA], [GEOGRAPHIC_DATA])" at bounding box center [143, 61] width 147 height 11
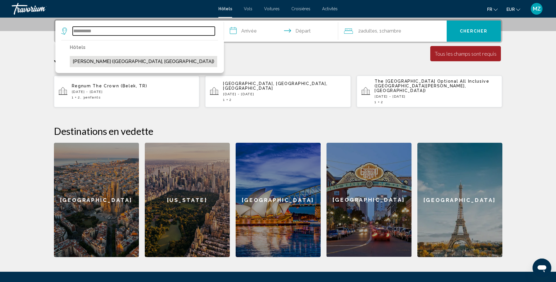
type input "**********"
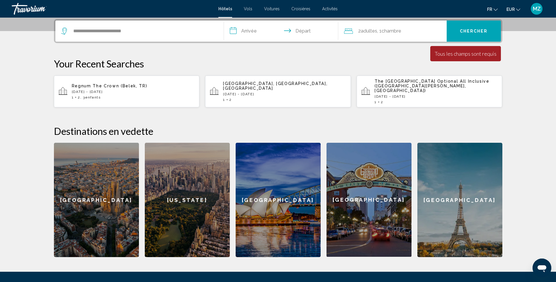
click at [245, 33] on input "**********" at bounding box center [282, 32] width 117 height 23
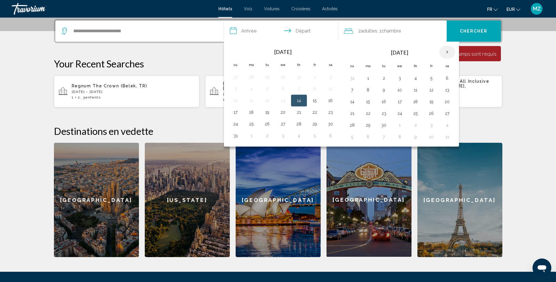
click at [445, 50] on th "Next month" at bounding box center [447, 52] width 16 height 13
click at [444, 112] on button "25" at bounding box center [447, 113] width 9 height 8
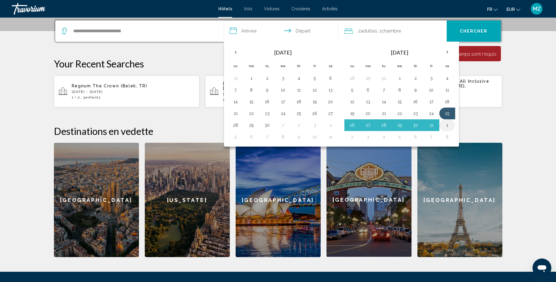
click at [447, 123] on button "1" at bounding box center [447, 125] width 9 height 8
type input "**********"
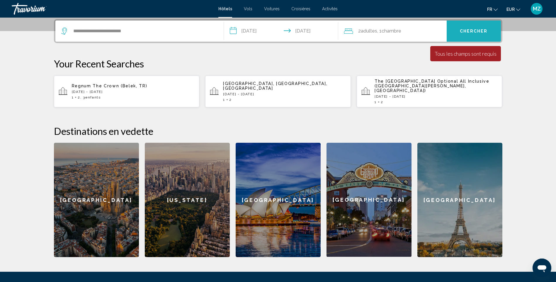
click at [458, 34] on button "Chercher" at bounding box center [474, 31] width 54 height 21
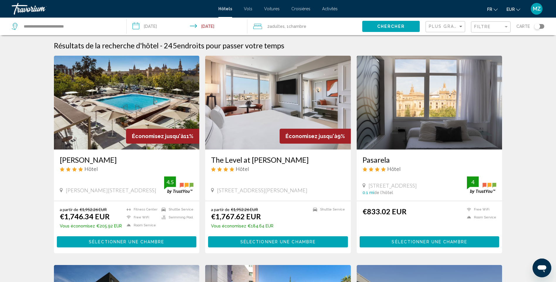
click at [118, 106] on img "Main content" at bounding box center [127, 103] width 146 height 94
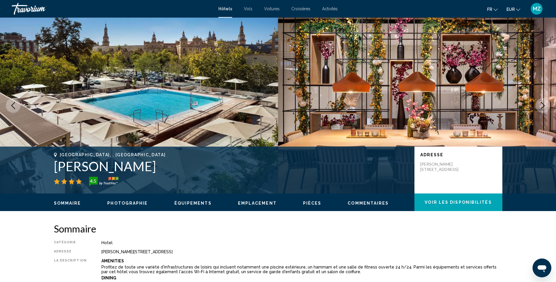
click at [543, 105] on icon "Next image" at bounding box center [542, 105] width 7 height 7
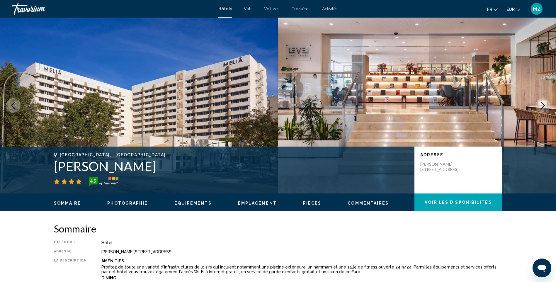
click at [543, 105] on icon "Next image" at bounding box center [542, 105] width 7 height 7
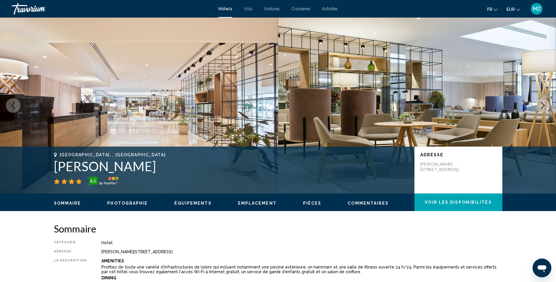
click at [543, 105] on icon "Next image" at bounding box center [542, 105] width 7 height 7
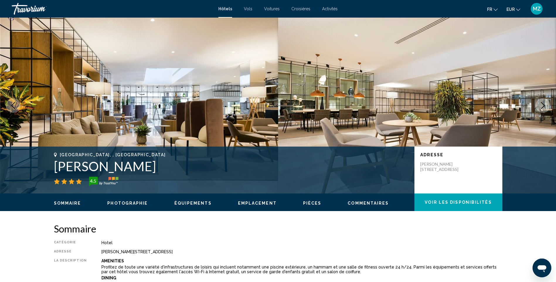
click at [543, 105] on icon "Next image" at bounding box center [542, 105] width 7 height 7
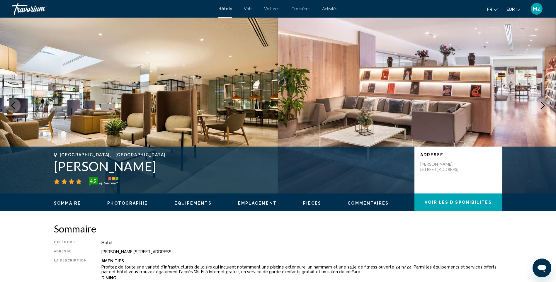
click at [543, 105] on icon "Next image" at bounding box center [542, 105] width 7 height 7
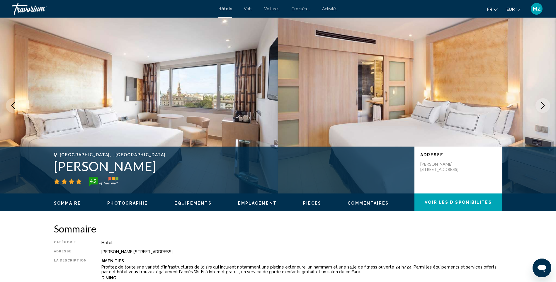
click at [543, 105] on icon "Next image" at bounding box center [542, 105] width 7 height 7
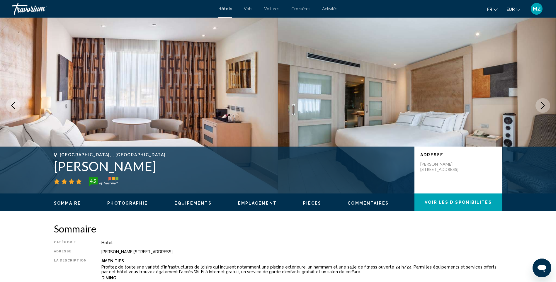
click at [543, 105] on icon "Next image" at bounding box center [542, 105] width 7 height 7
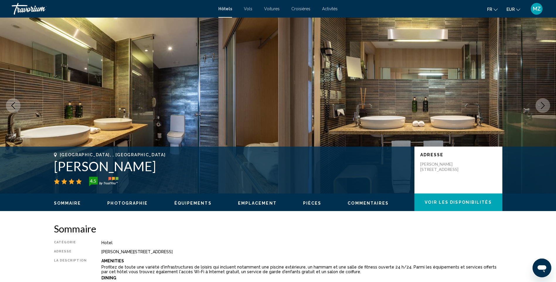
click at [543, 105] on icon "Next image" at bounding box center [542, 105] width 7 height 7
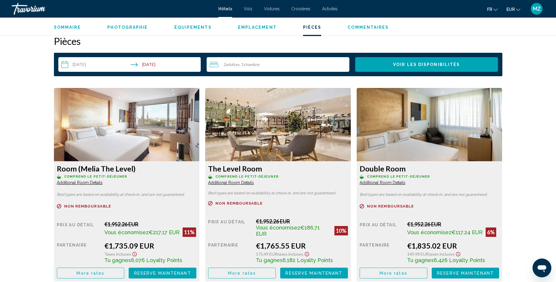
scroll to position [745, 0]
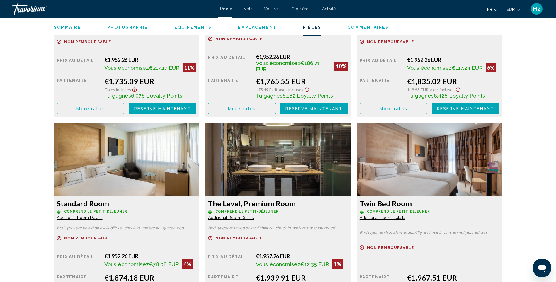
drag, startPoint x: 528, startPoint y: 160, endPoint x: 526, endPoint y: 176, distance: 15.8
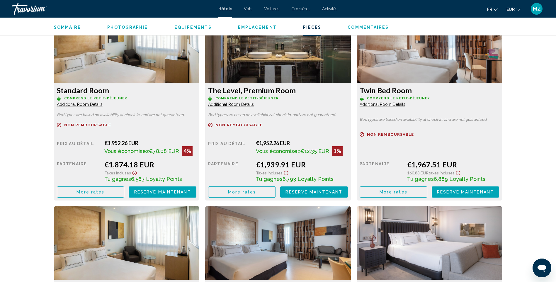
scroll to position [1078, 0]
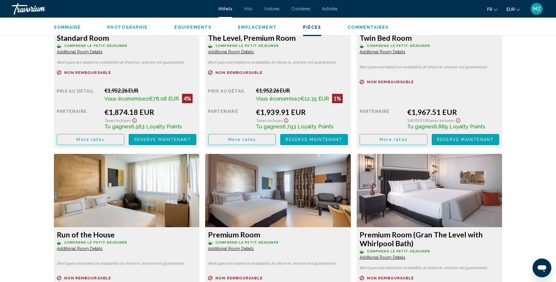
drag, startPoint x: 528, startPoint y: 173, endPoint x: 524, endPoint y: 208, distance: 34.5
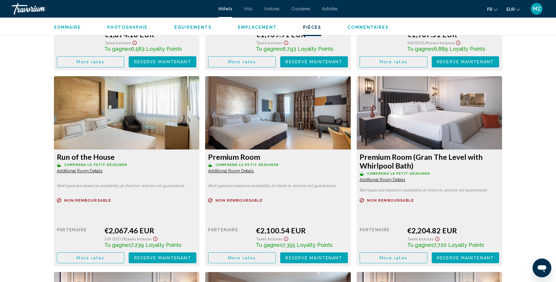
drag, startPoint x: 531, startPoint y: 174, endPoint x: 528, endPoint y: 214, distance: 40.0
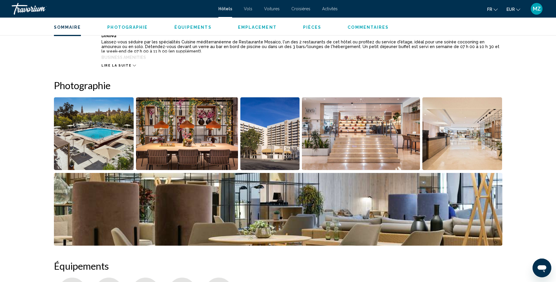
scroll to position [0, 0]
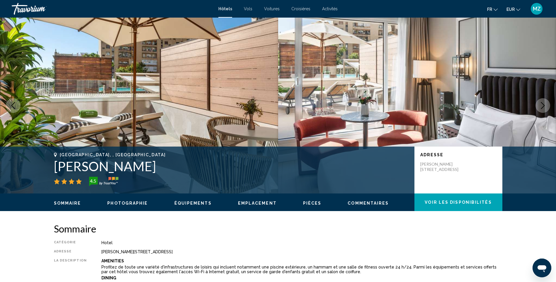
drag, startPoint x: 530, startPoint y: 207, endPoint x: 532, endPoint y: 128, distance: 78.9
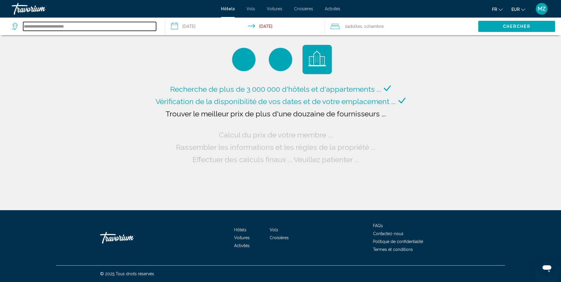
drag, startPoint x: 106, startPoint y: 29, endPoint x: 0, endPoint y: 28, distance: 105.6
click at [0, 28] on html "**********" at bounding box center [280, 141] width 561 height 282
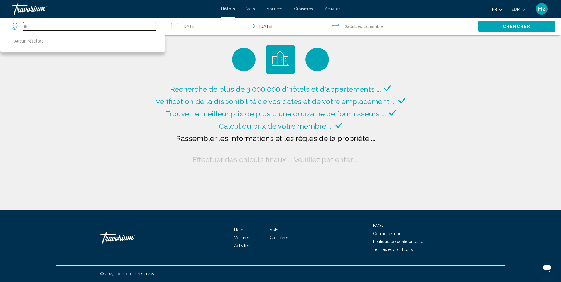
type input "*"
